Goal: Task Accomplishment & Management: Manage account settings

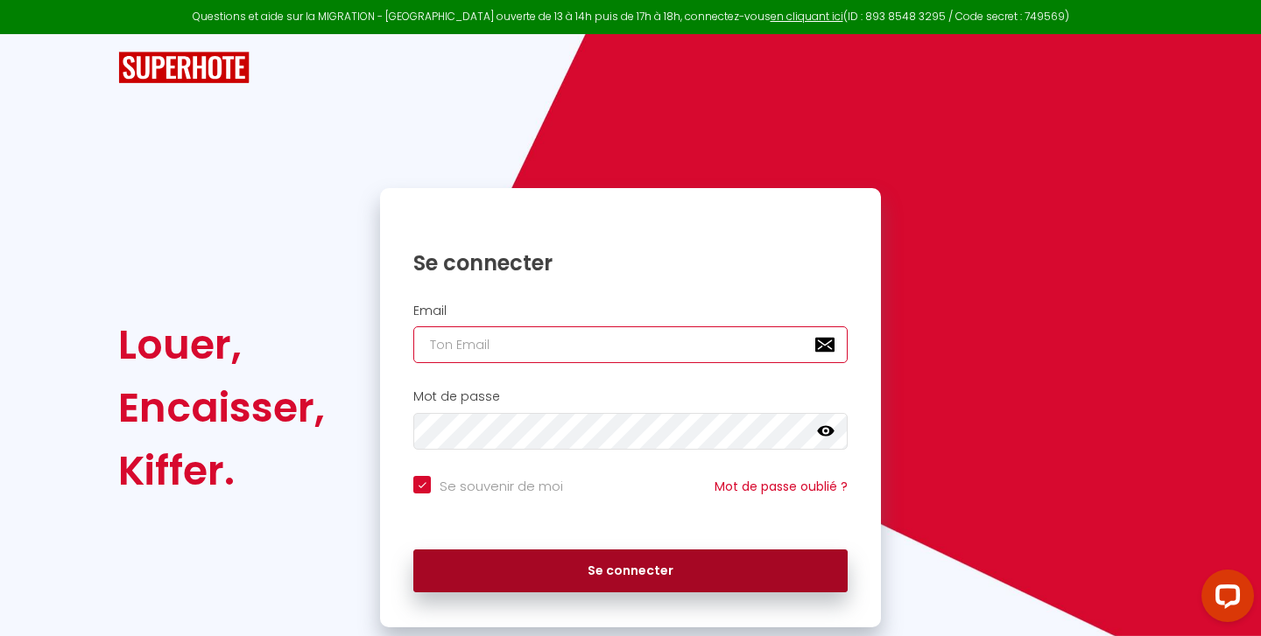
type input "[EMAIL_ADDRESS][DOMAIN_NAME]"
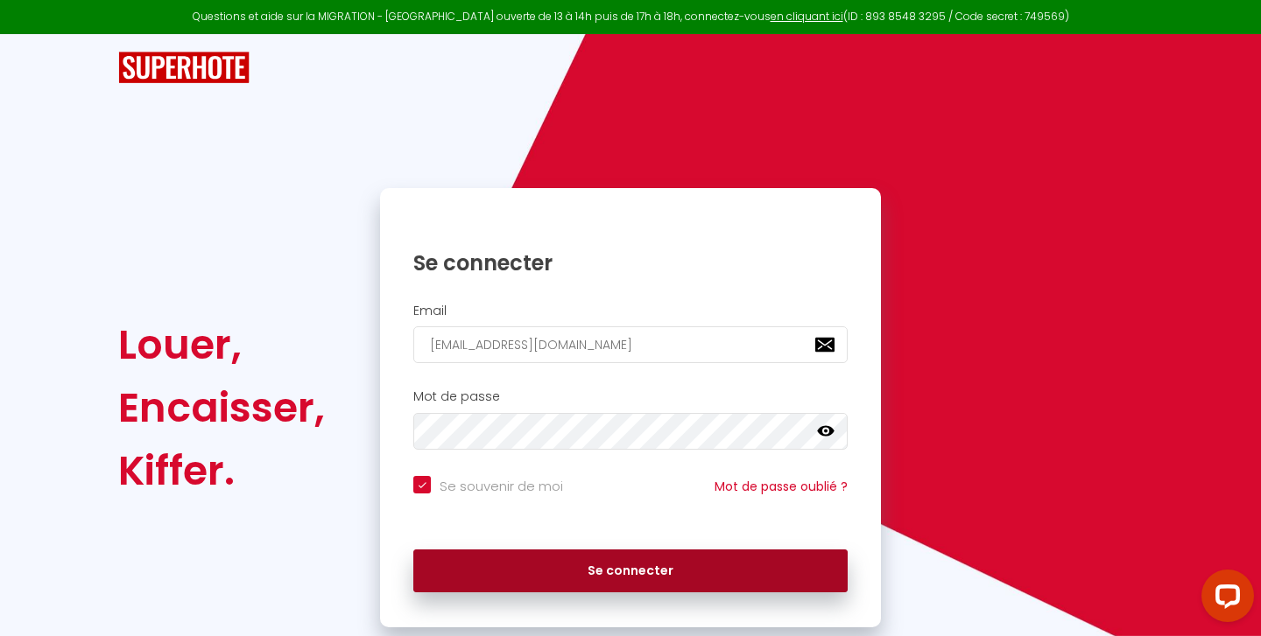
click at [555, 580] on button "Se connecter" at bounding box center [630, 572] width 434 height 44
checkbox input "true"
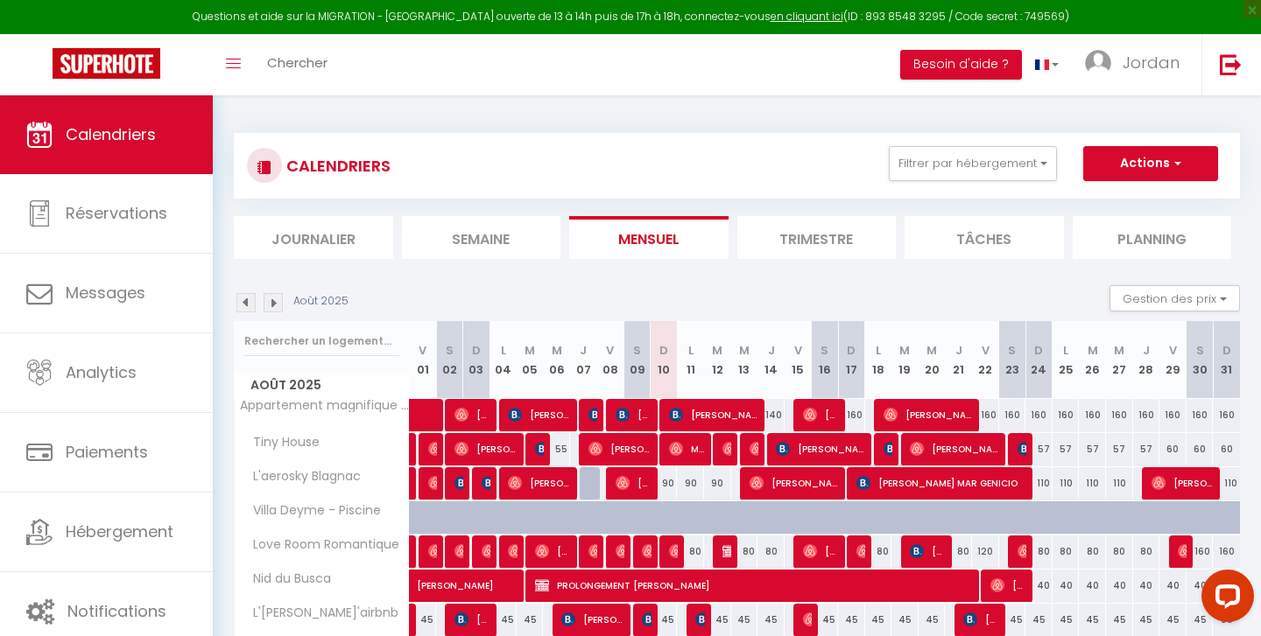
click at [270, 302] on img at bounding box center [273, 302] width 19 height 19
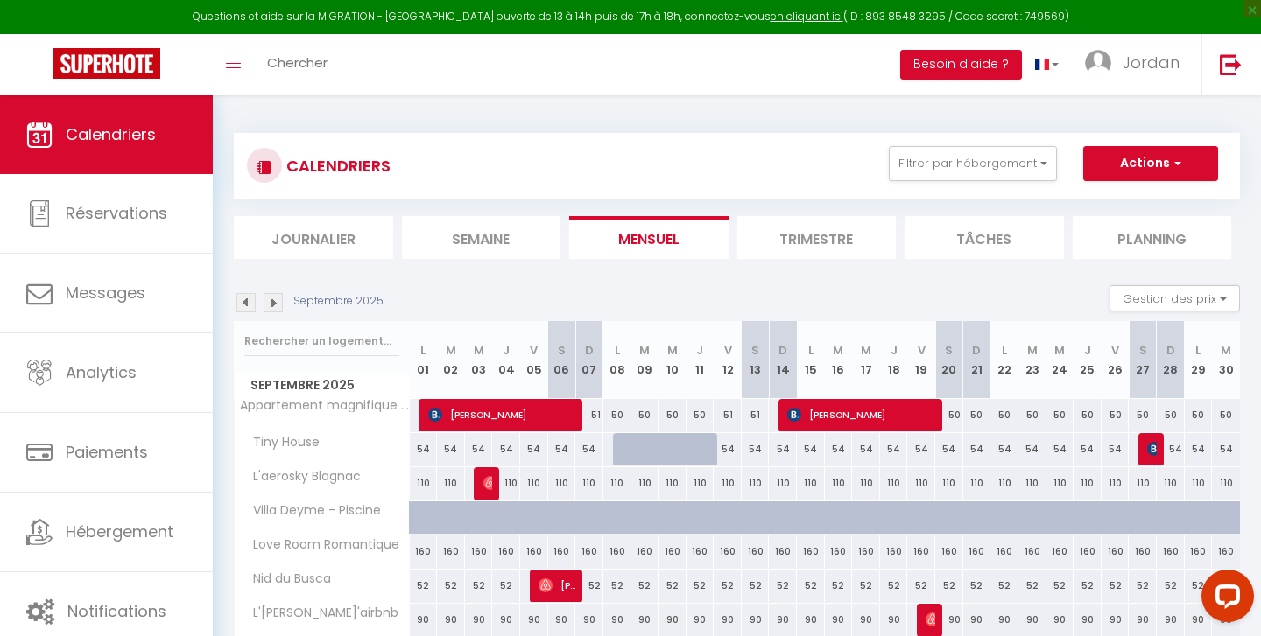
scroll to position [220, 0]
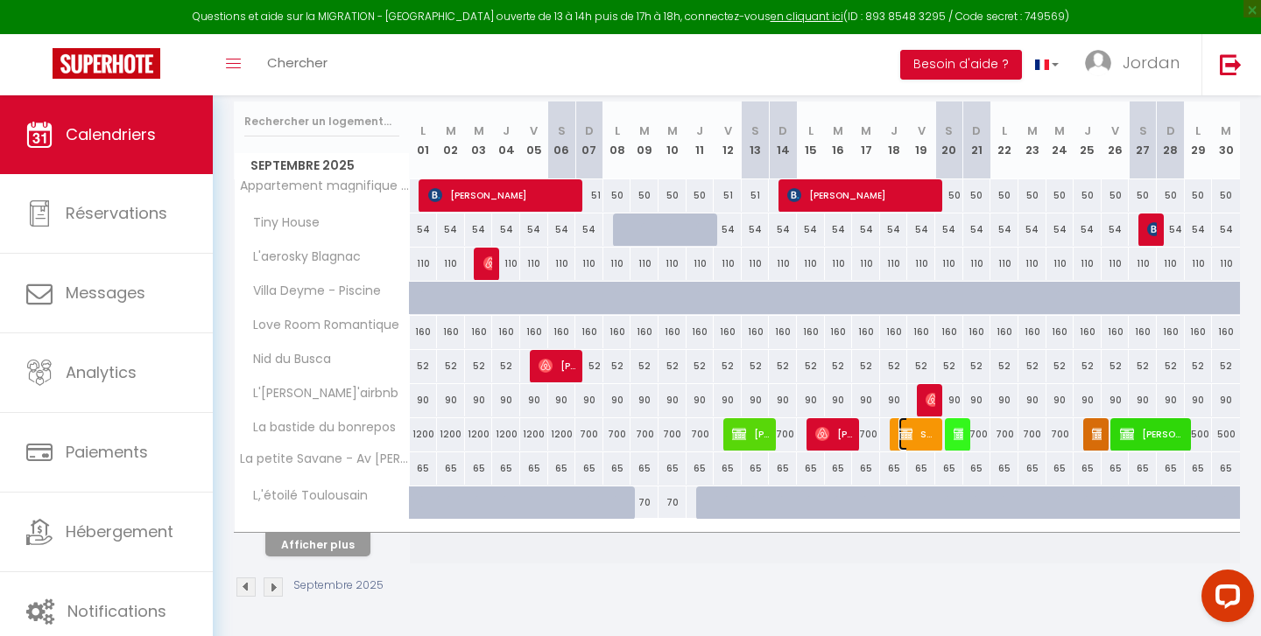
click at [916, 432] on span "SPECTACLE [PERSON_NAME]" at bounding box center [917, 434] width 38 height 33
select select "OK"
select select "KO"
select select "0"
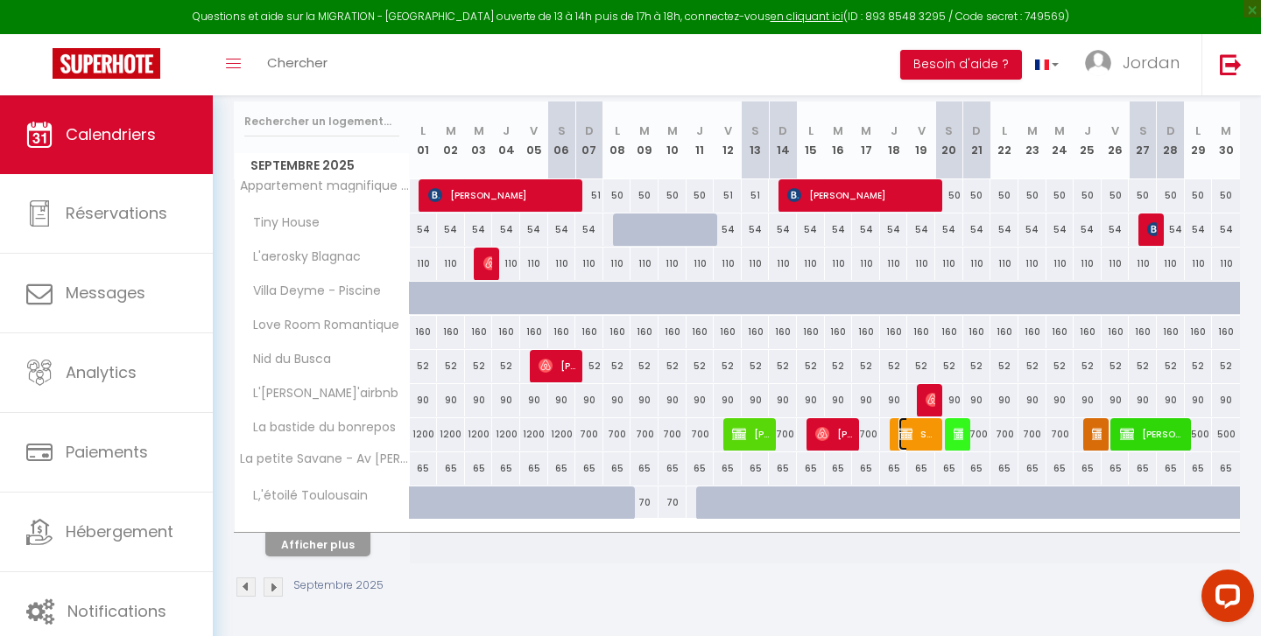
select select "1"
select select
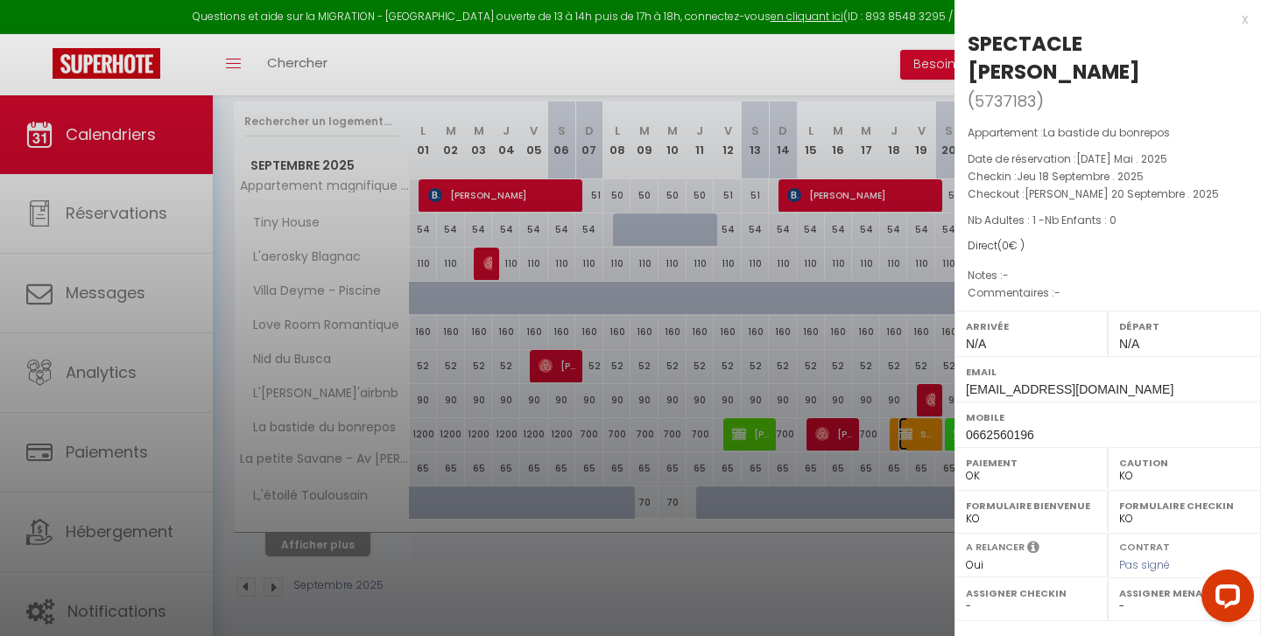
scroll to position [236, 0]
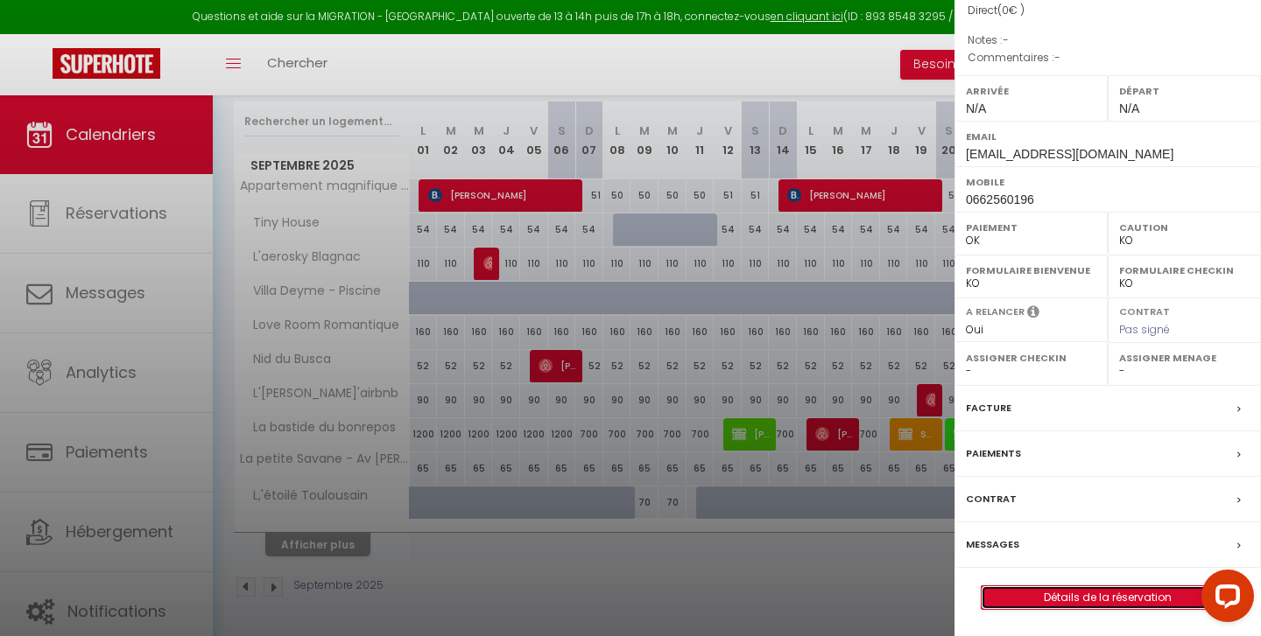
click at [1032, 604] on link "Détails de la réservation" at bounding box center [1107, 598] width 252 height 23
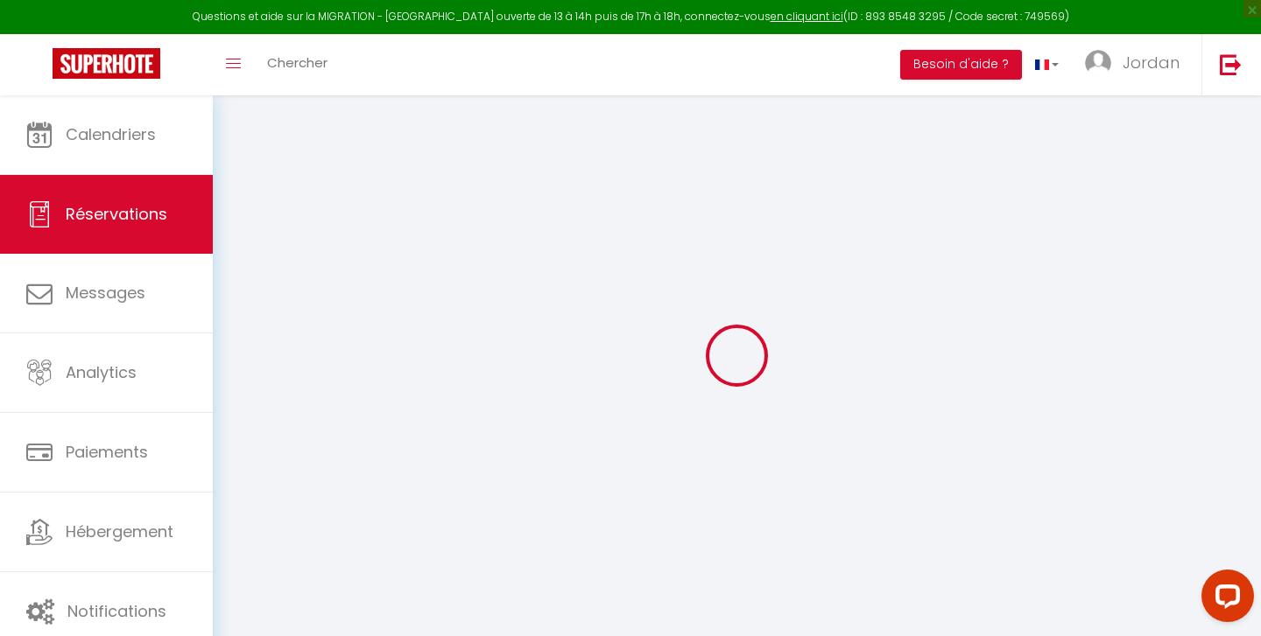
type input "SPECTACLE"
type input "[PERSON_NAME]"
type input "[EMAIL_ADDRESS][DOMAIN_NAME]"
type input "0662560196"
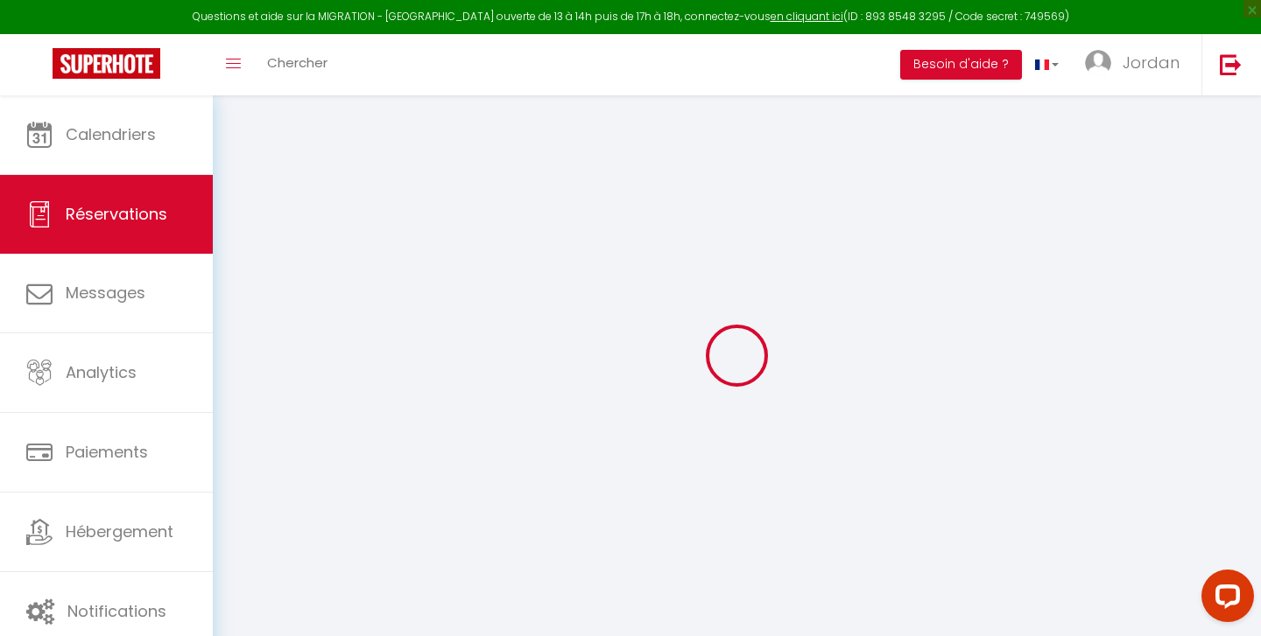
type input "31200"
type input "[STREET_ADDRESS]"
type input "[GEOGRAPHIC_DATA]"
select select "FR"
select select "57885"
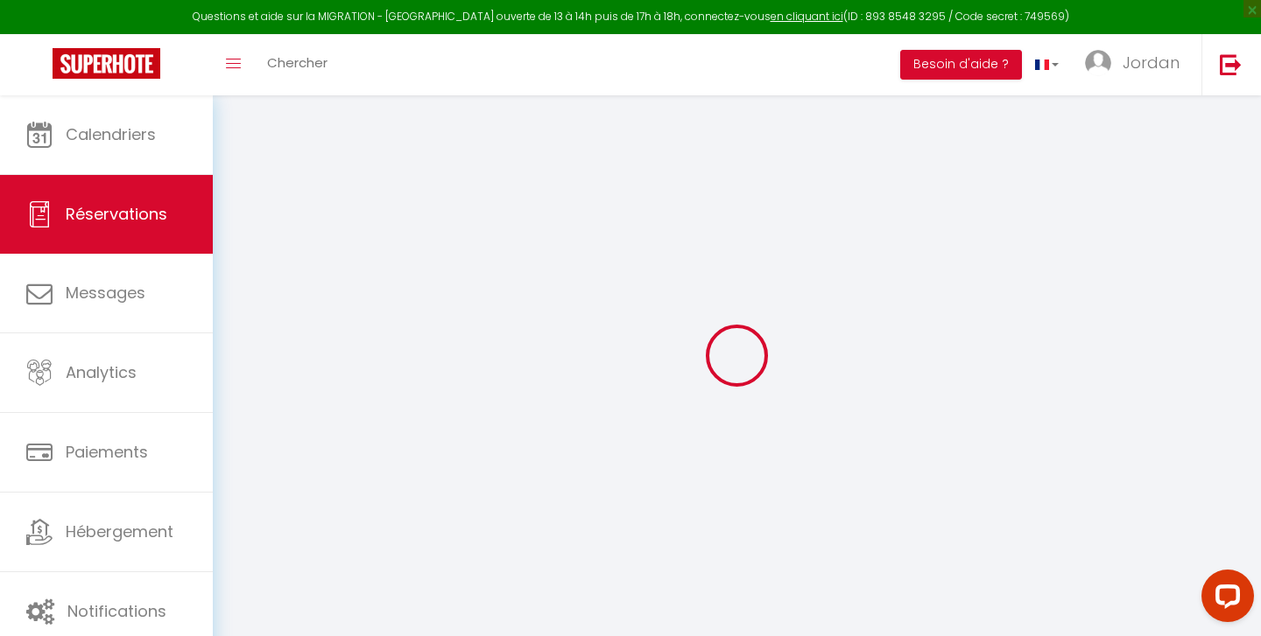
select select "1"
type input "Jeu 18 Septembre 2025"
select select
type input "[PERSON_NAME] 20 Septembre 2025"
select select
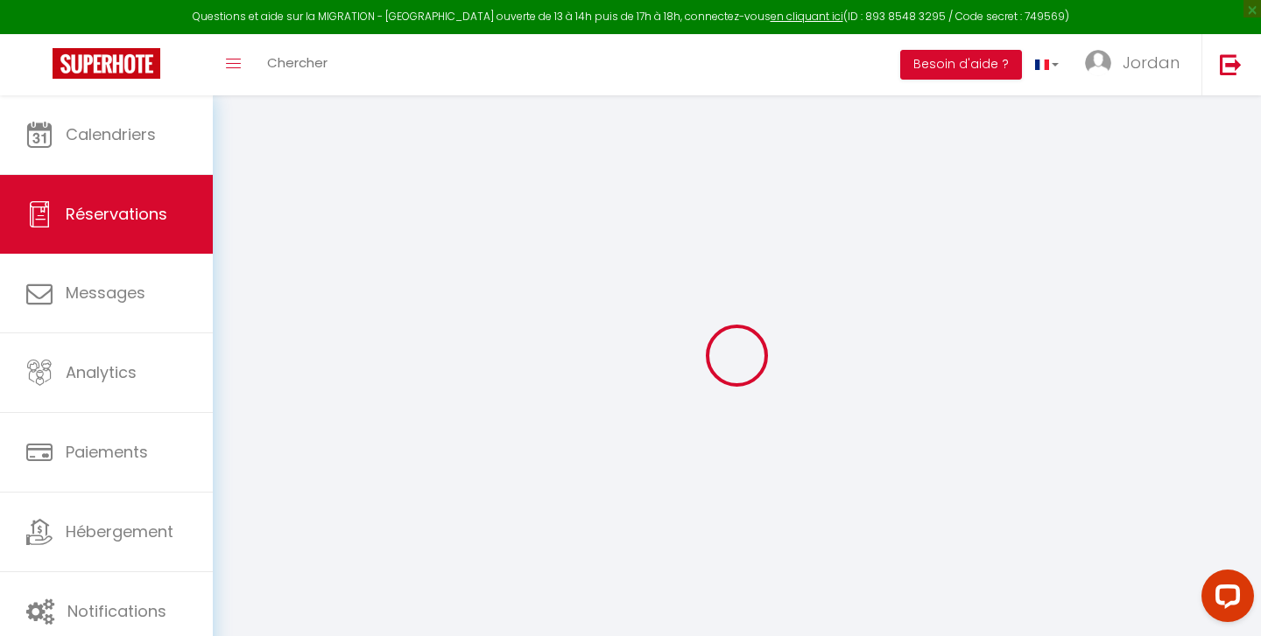
type input "1"
select select "12"
select select
checkbox input "true"
type input "0"
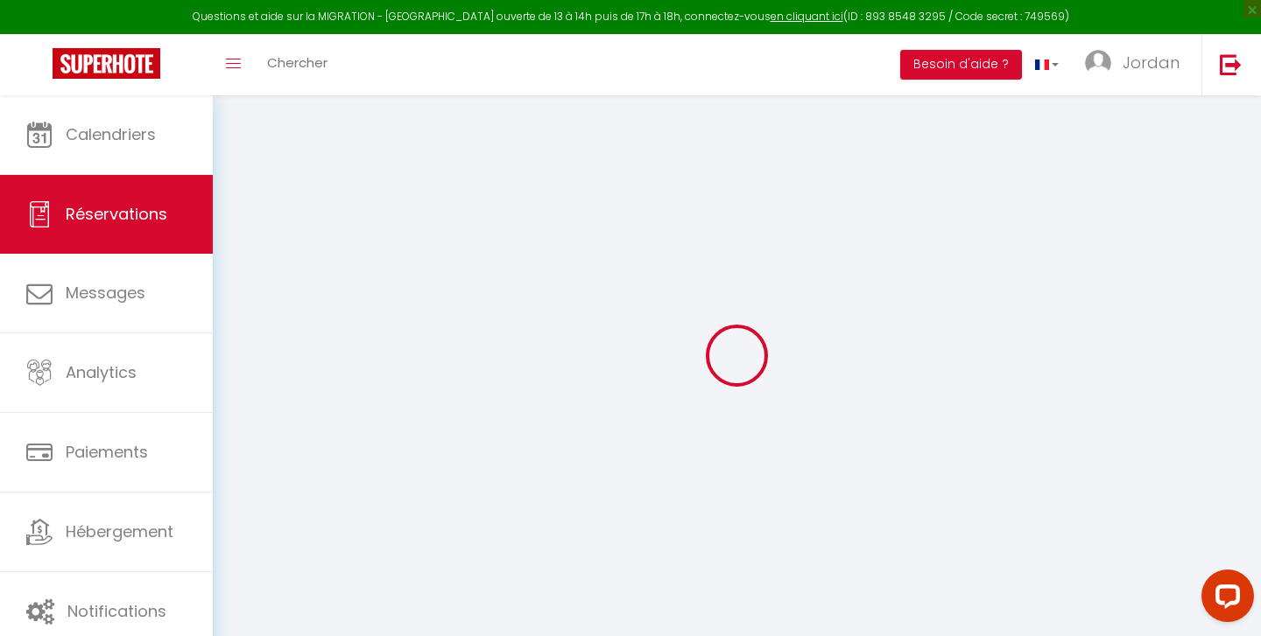
type input "400"
type input "0"
select select
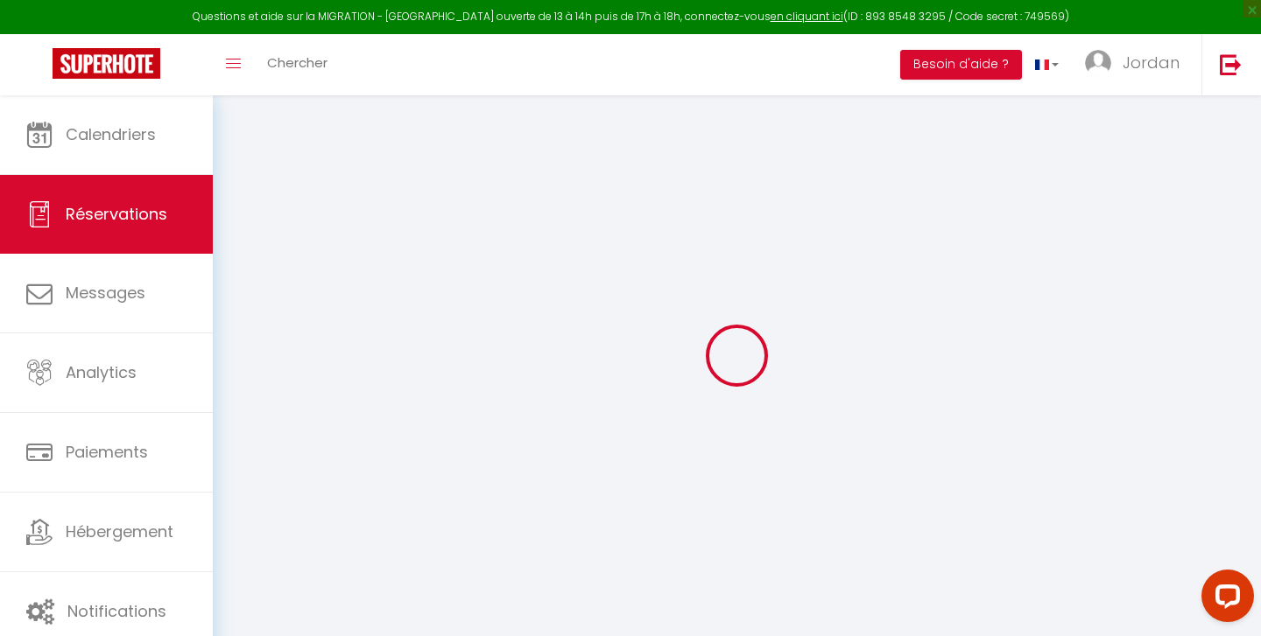
select select "14"
checkbox input "true"
select select
checkbox input "true"
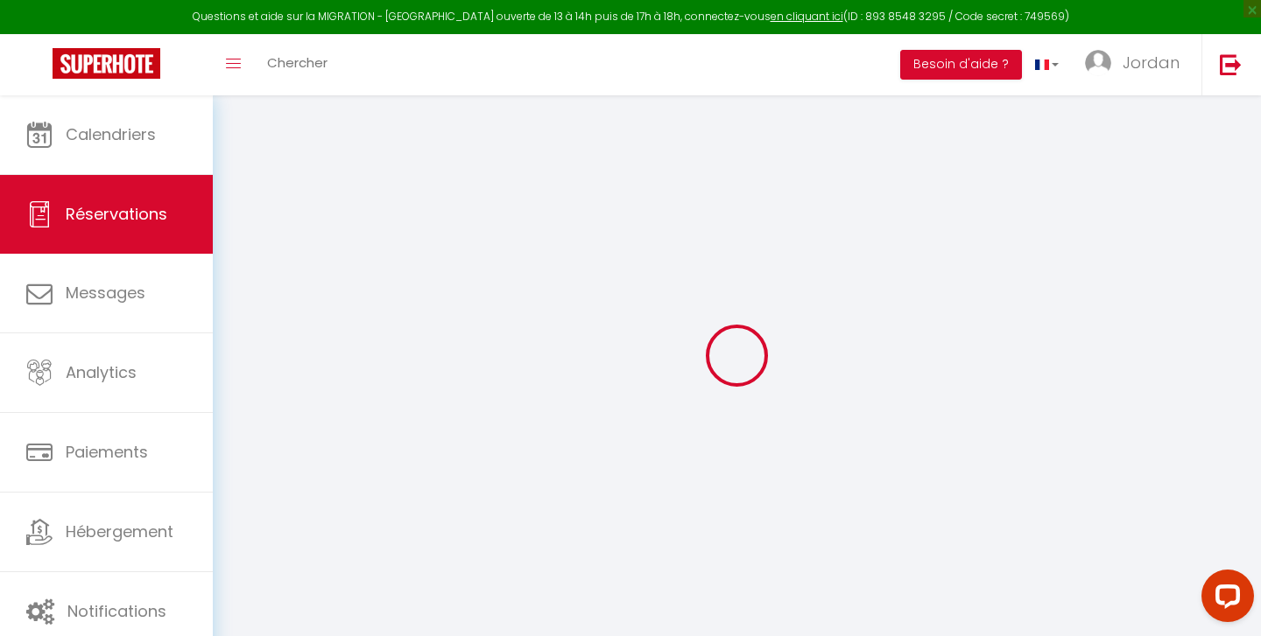
select select
checkbox input "true"
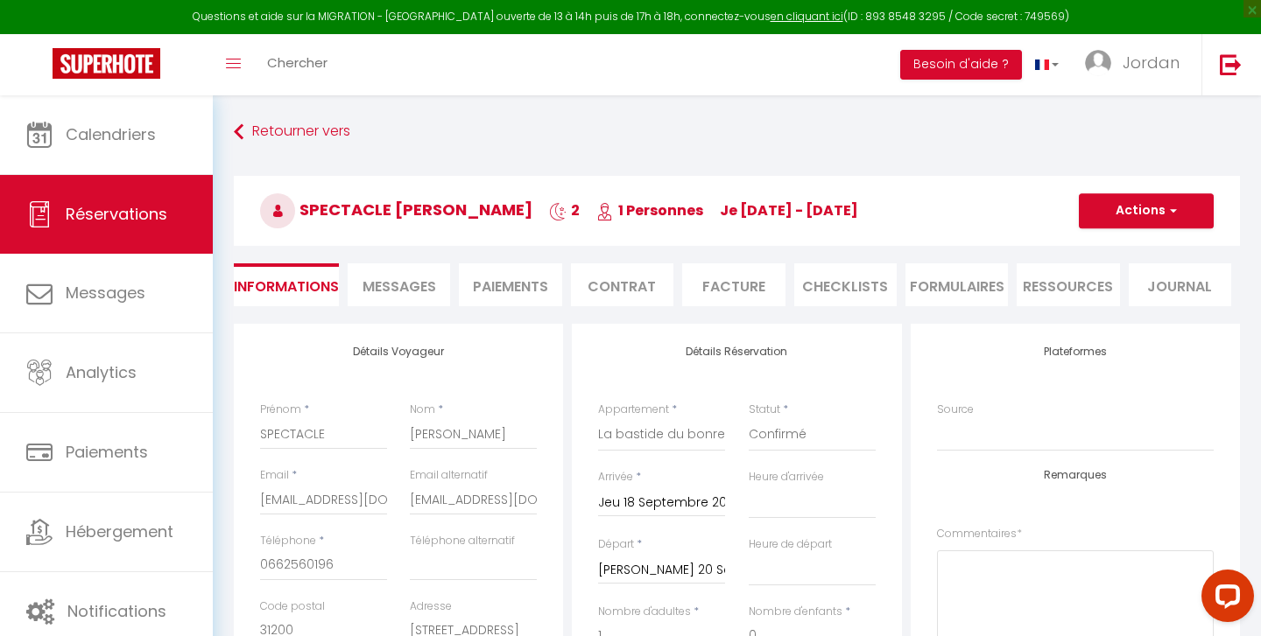
select select
checkbox input "true"
select select
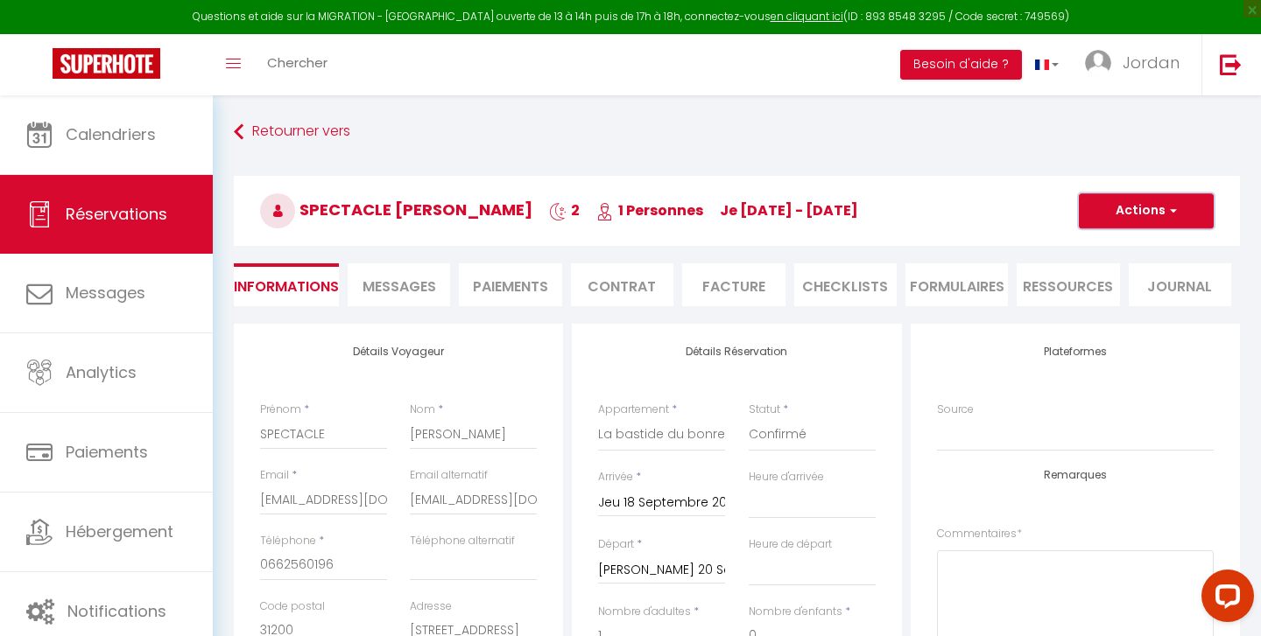
click at [1155, 205] on button "Actions" at bounding box center [1146, 210] width 135 height 35
click at [1113, 293] on link "Supprimer" at bounding box center [1128, 295] width 138 height 23
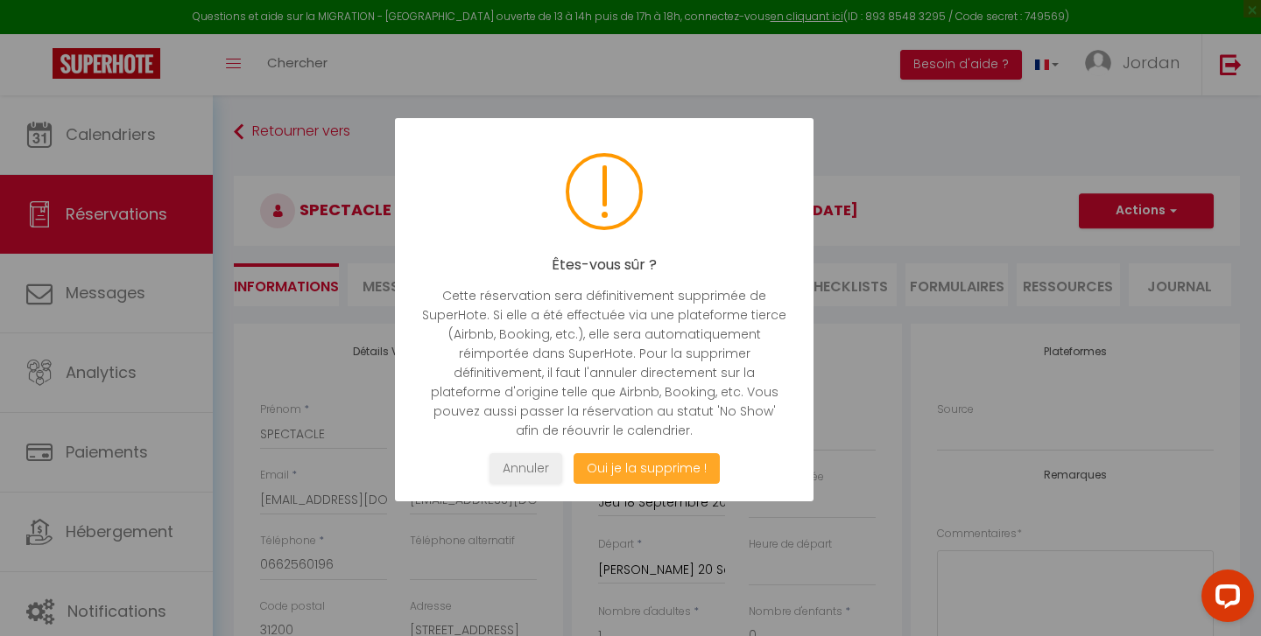
click at [671, 475] on button "Oui je la supprime !" at bounding box center [646, 468] width 146 height 31
click at [668, 468] on body "Questions et aide sur la MIGRATION - [GEOGRAPHIC_DATA] ouverte de 13 à 14h puis…" at bounding box center [630, 413] width 1261 height 636
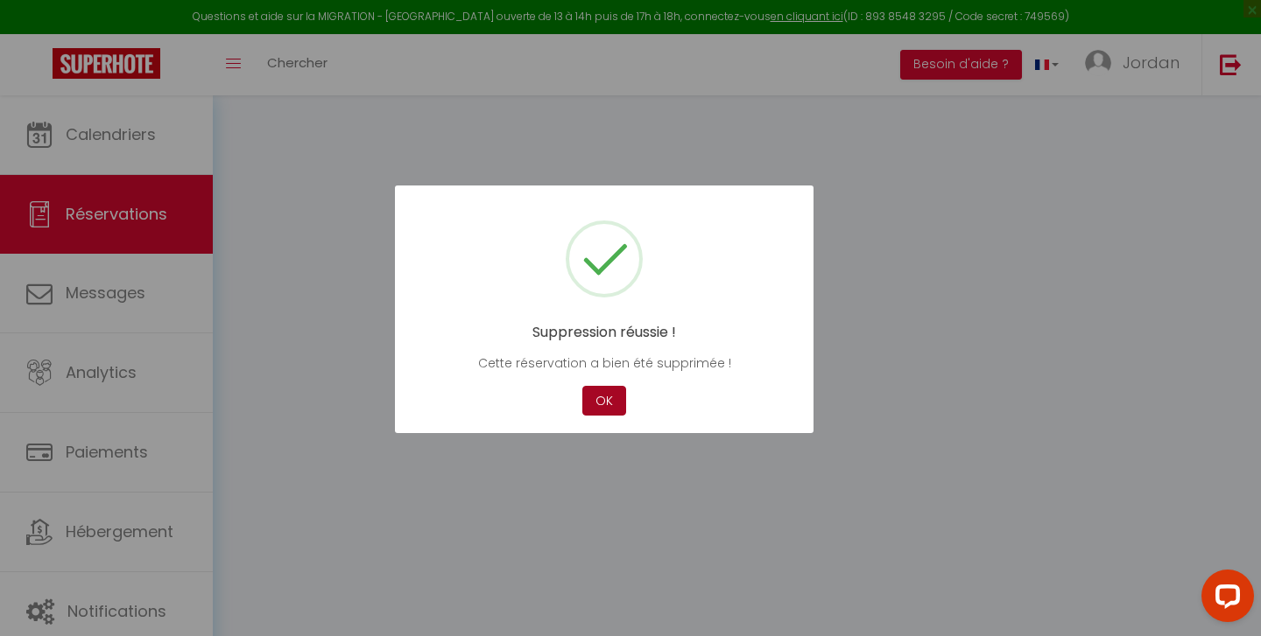
click at [607, 397] on button "OK" at bounding box center [604, 401] width 44 height 31
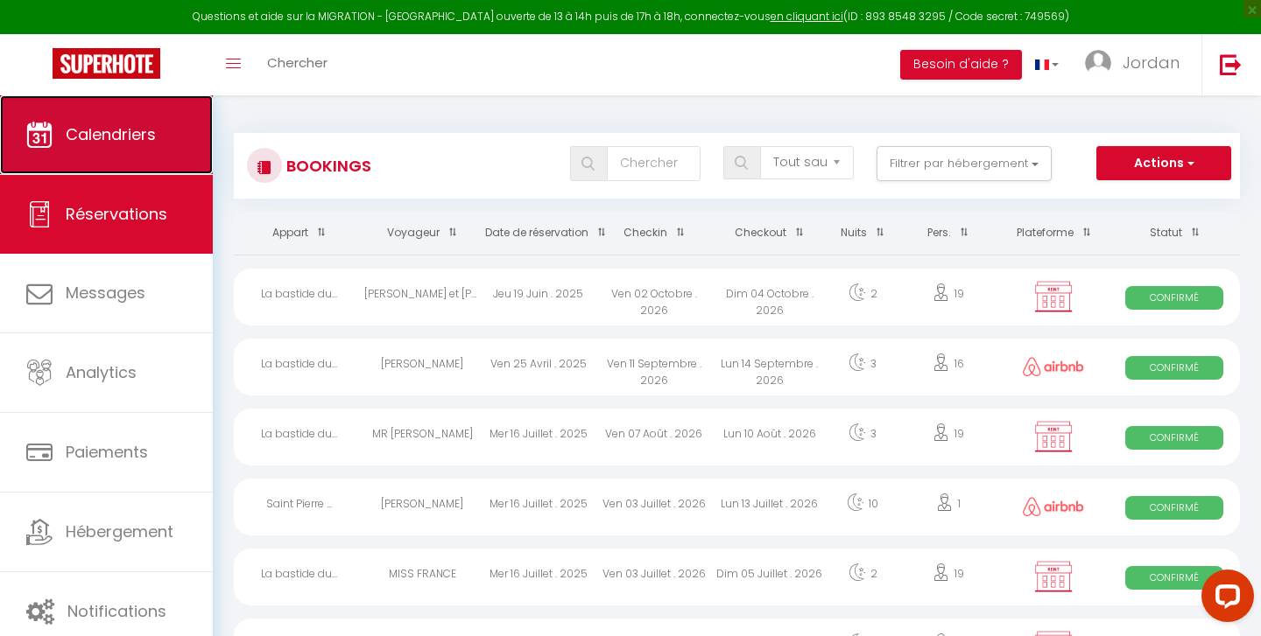
click at [114, 129] on span "Calendriers" at bounding box center [111, 134] width 90 height 22
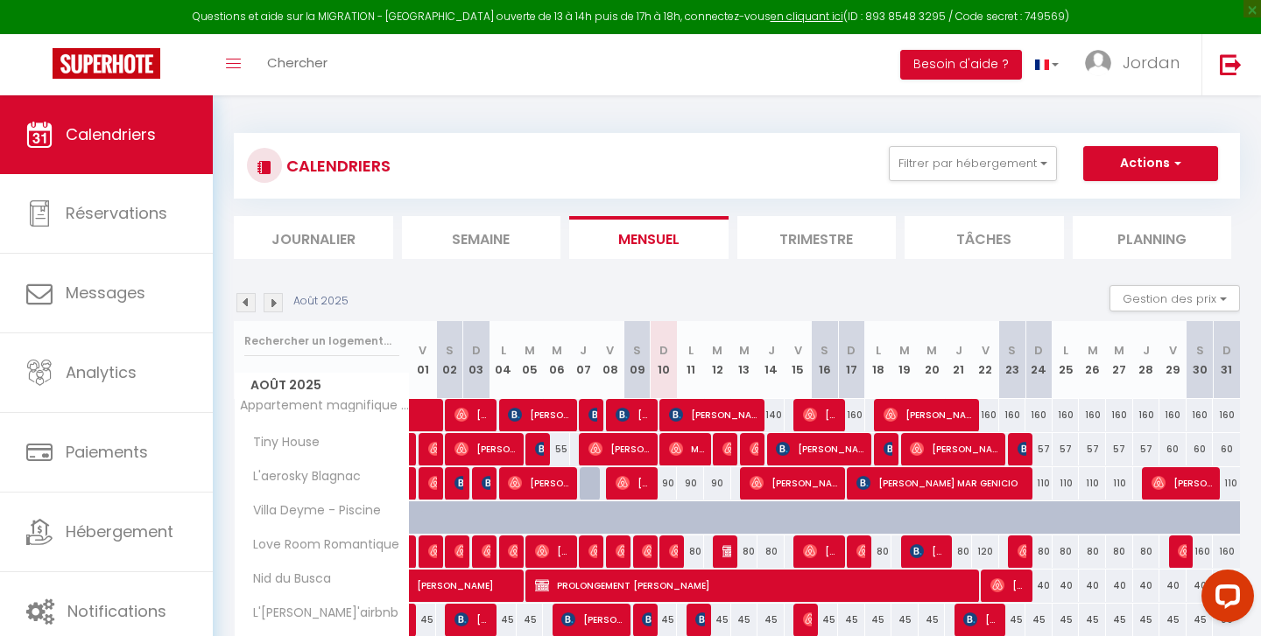
click at [275, 301] on img at bounding box center [273, 302] width 19 height 19
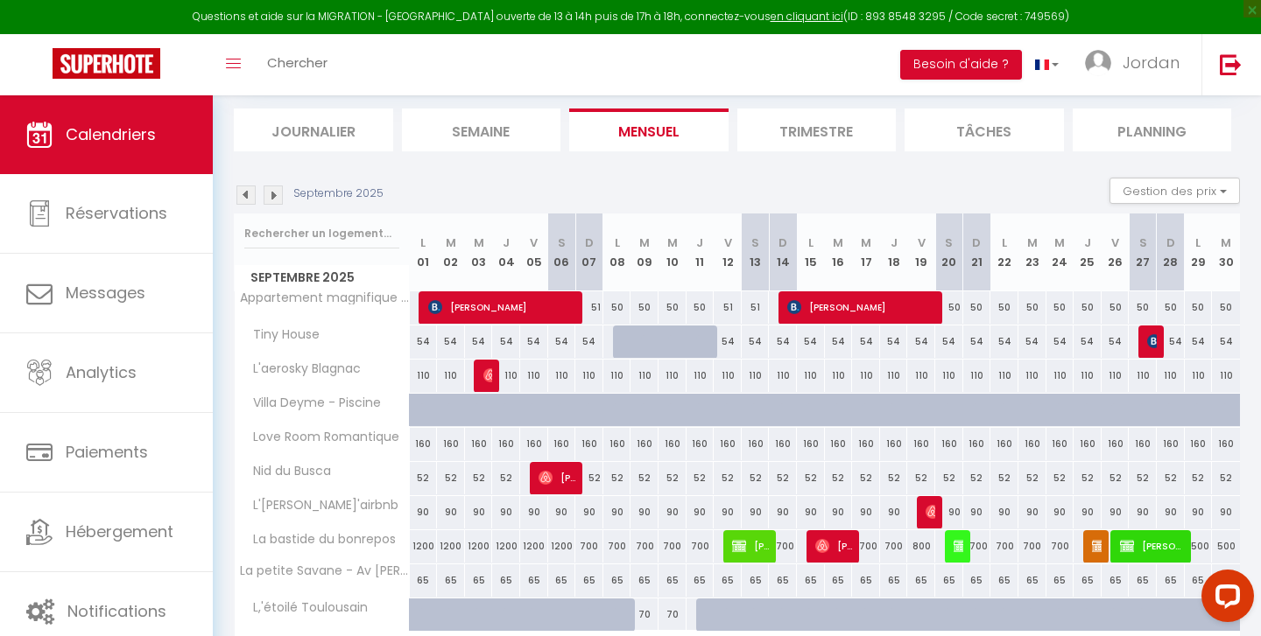
scroll to position [101, 0]
